Goal: Navigation & Orientation: Find specific page/section

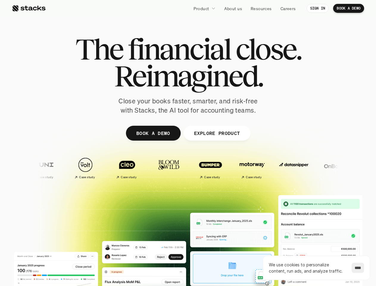
click at [188, 143] on div at bounding box center [188, 146] width 357 height 268
click at [204, 8] on p "Product" at bounding box center [201, 8] width 16 height 6
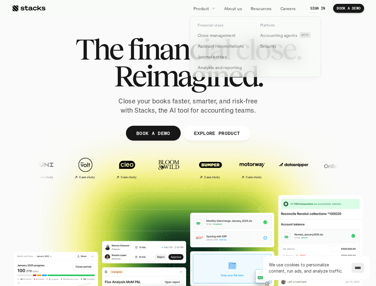
click at [303, 167] on img at bounding box center [320, 164] width 35 height 25
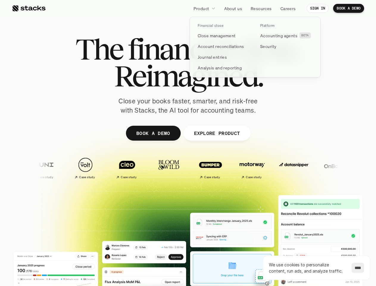
click at [330, 167] on img at bounding box center [347, 164] width 35 height 25
click at [364, 167] on img at bounding box center [381, 164] width 35 height 25
click at [226, 167] on div "Case study Case study Case study Case study Case study" at bounding box center [273, 167] width 538 height 27
